Goal: Information Seeking & Learning: Learn about a topic

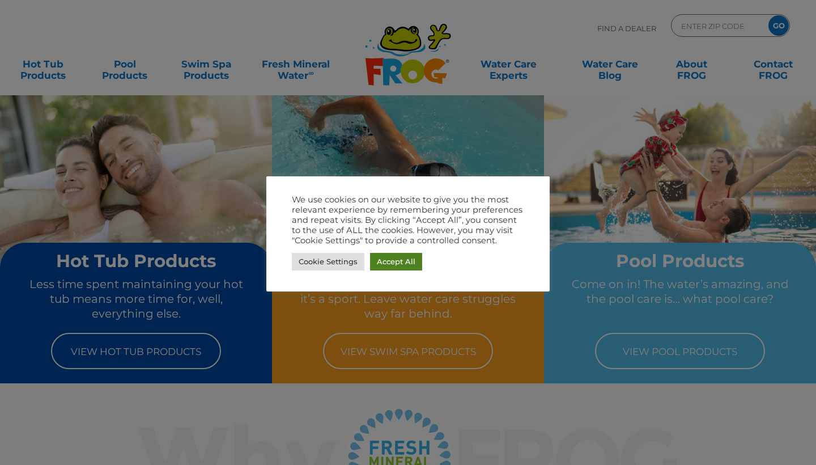
click at [387, 263] on link "Accept All" at bounding box center [396, 262] width 52 height 18
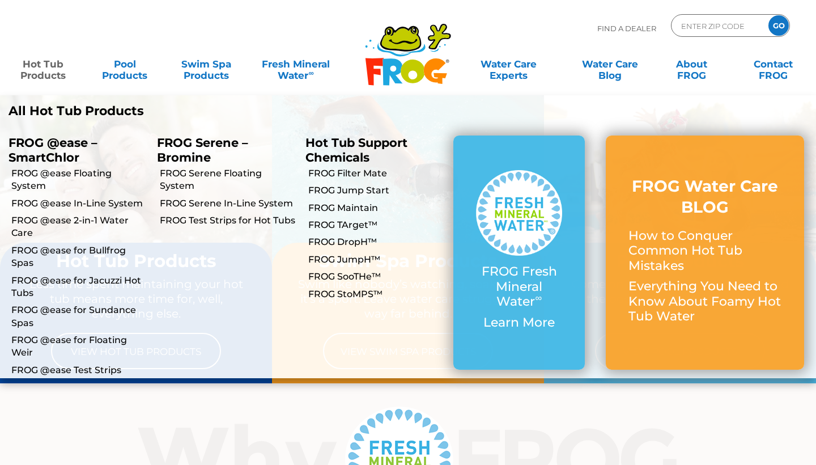
click at [35, 69] on link "Hot Tub Products" at bounding box center [42, 64] width 63 height 23
click at [97, 197] on link "FROG @ease In-Line System" at bounding box center [79, 203] width 137 height 12
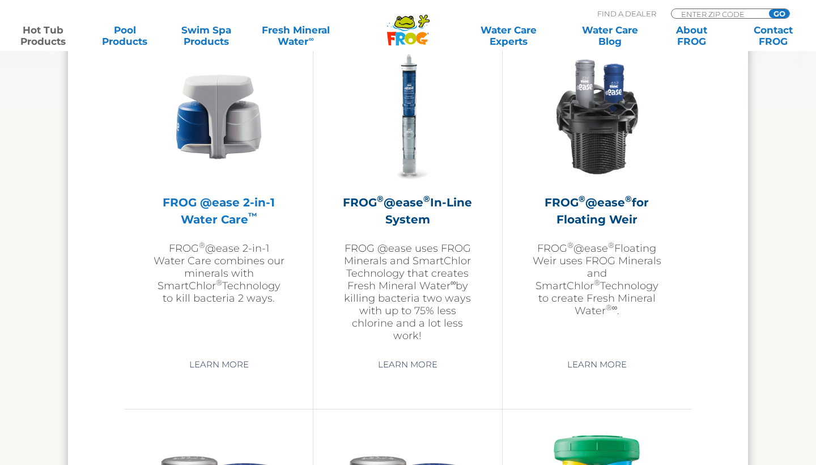
scroll to position [1669, 0]
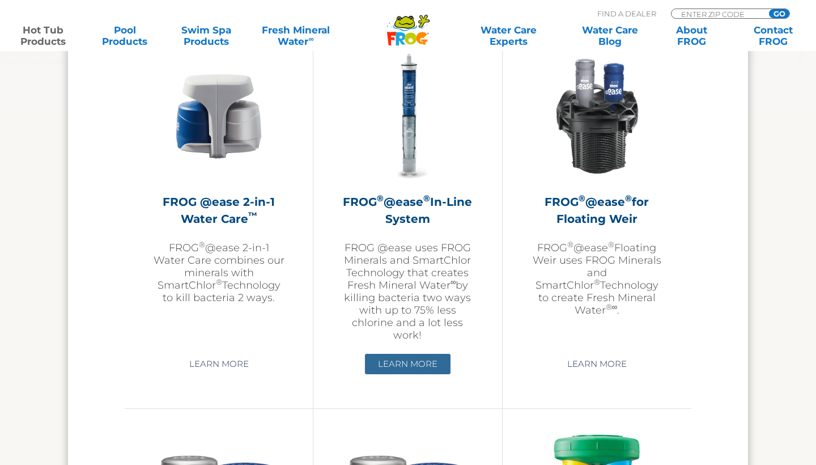
click at [408, 374] on link "Learn More" at bounding box center [408, 364] width 86 height 20
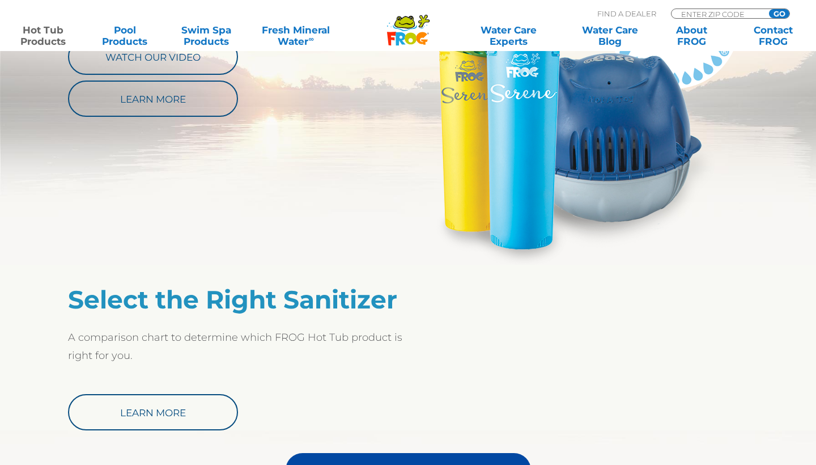
scroll to position [709, 0]
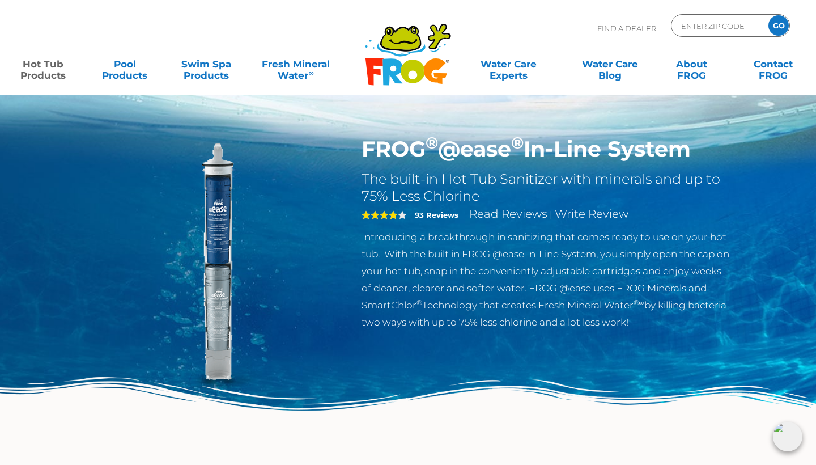
click at [242, 210] on img at bounding box center [215, 266] width 260 height 260
click at [213, 210] on img at bounding box center [215, 266] width 260 height 260
